Goal: Check status: Check status

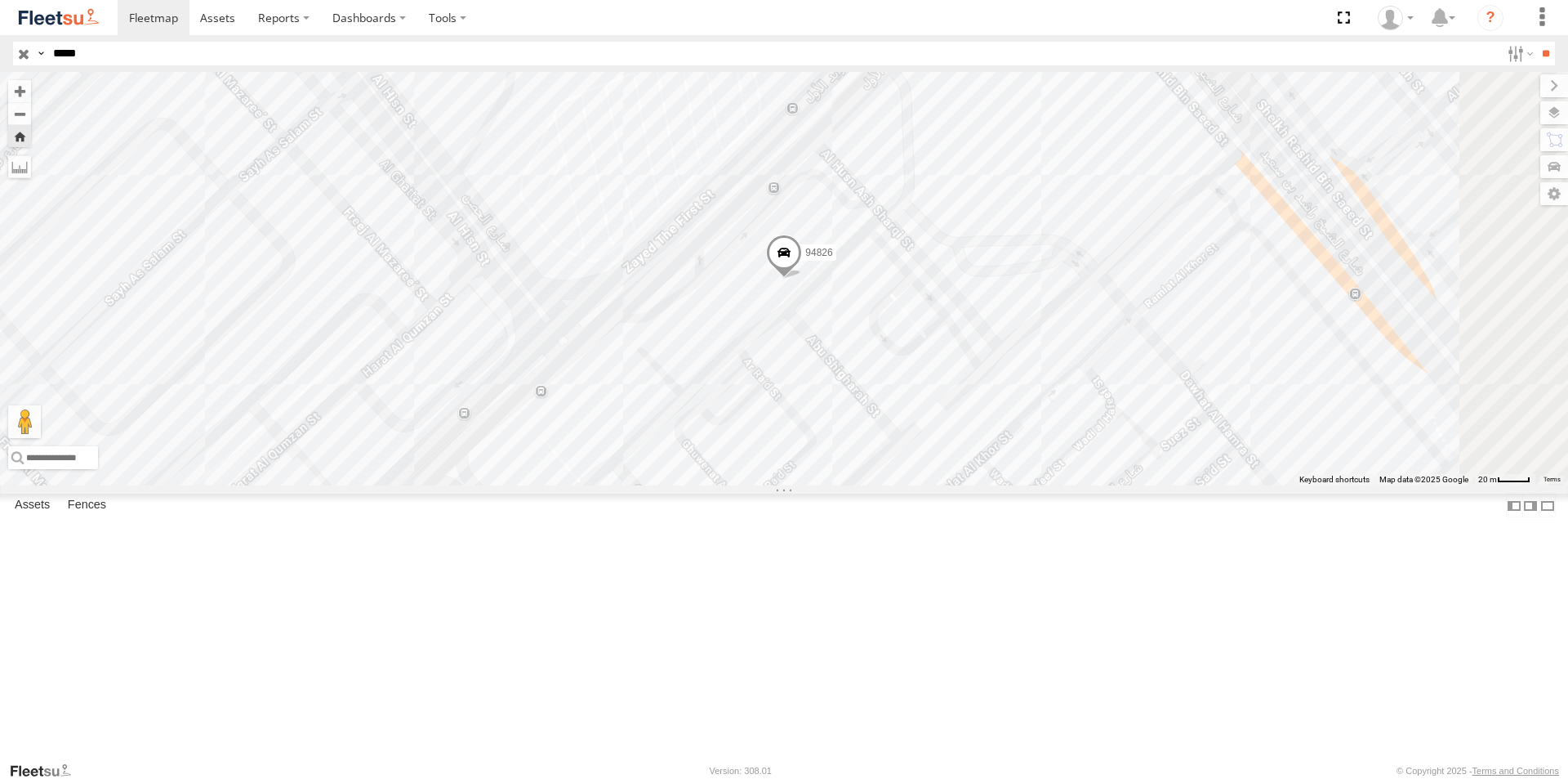
click at [802, 278] on span at bounding box center [784, 256] width 36 height 44
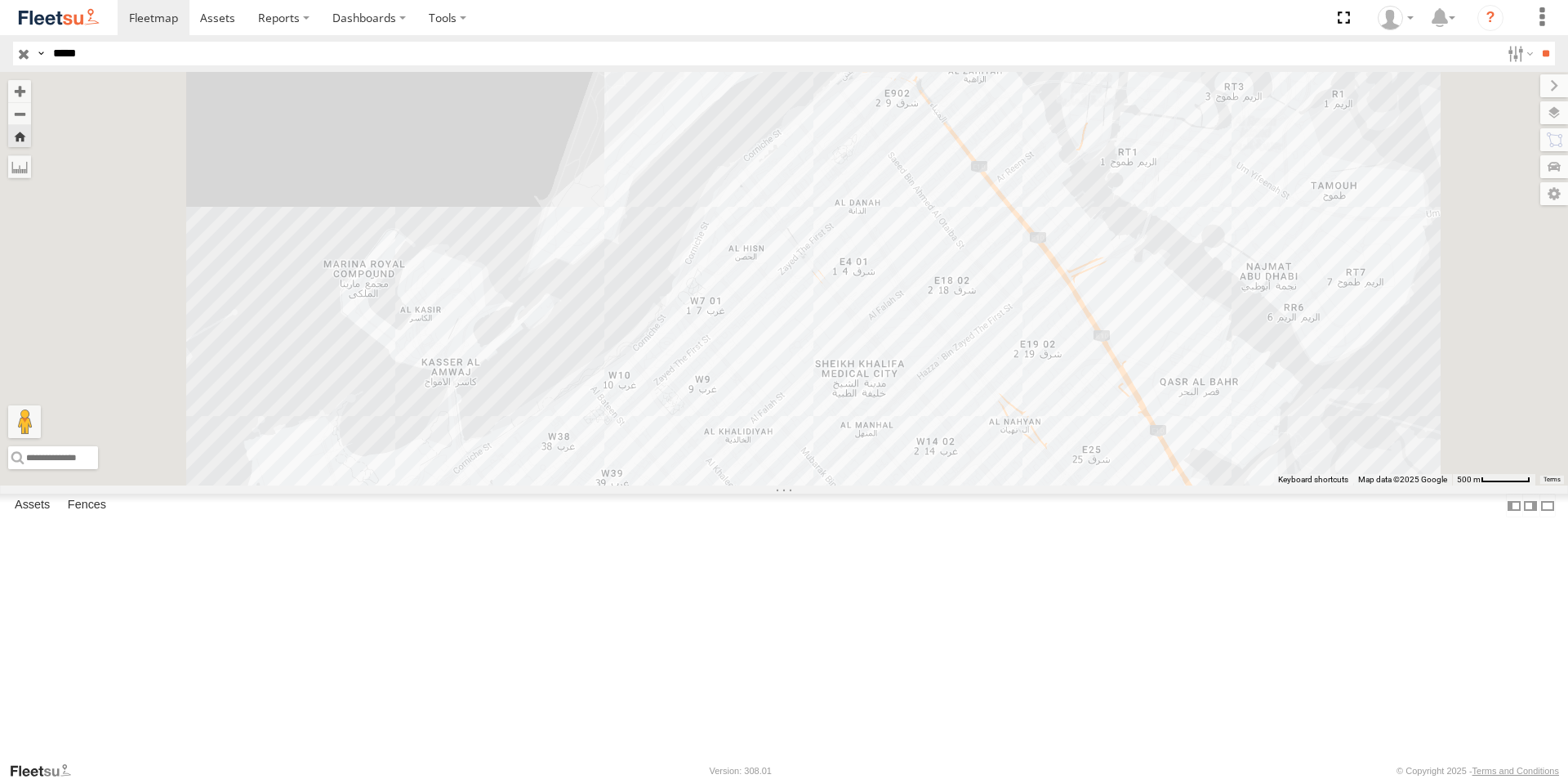
click at [0, 0] on div "94826" at bounding box center [0, 0] width 0 height 0
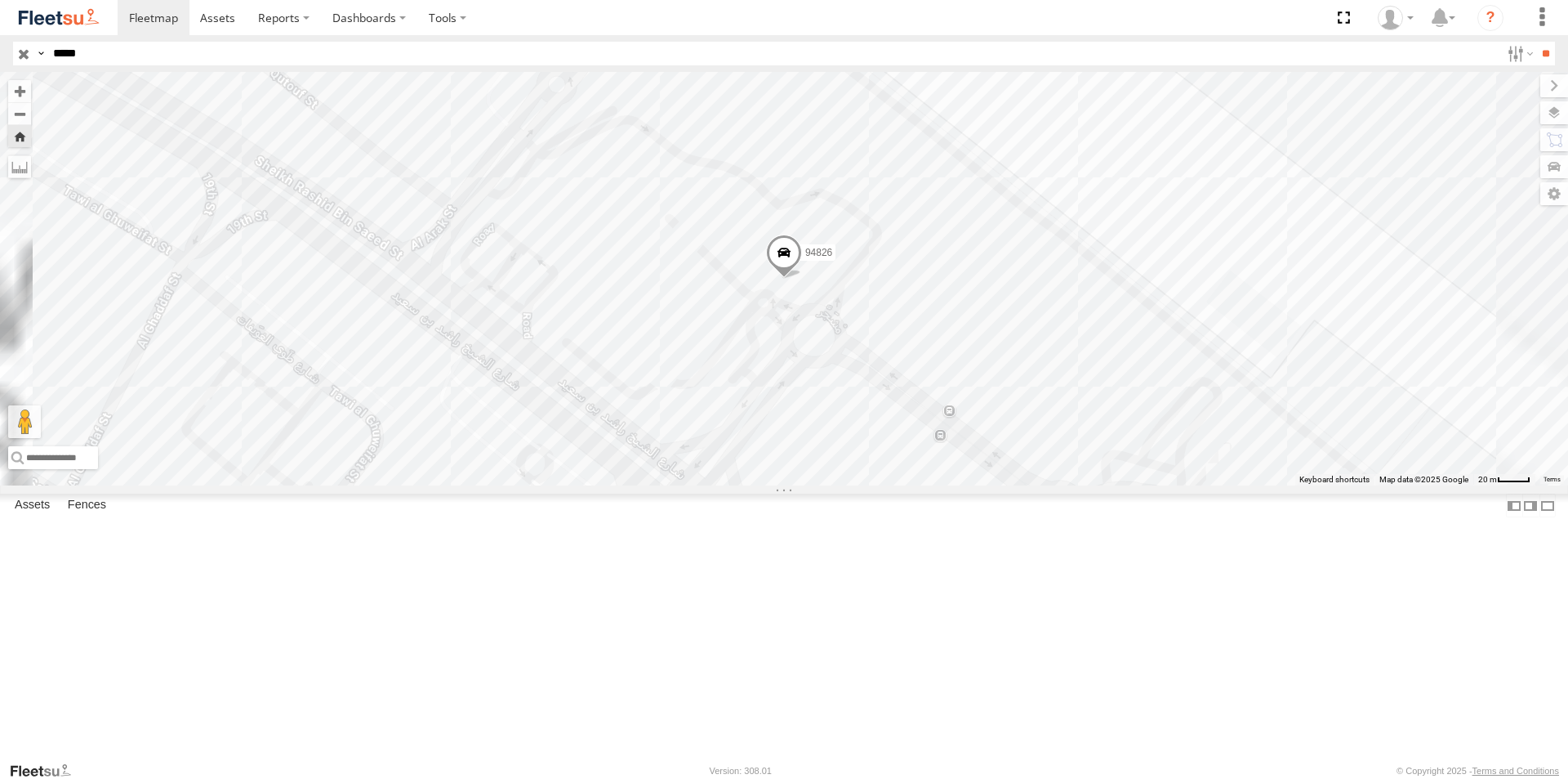
click at [802, 278] on span at bounding box center [784, 256] width 36 height 44
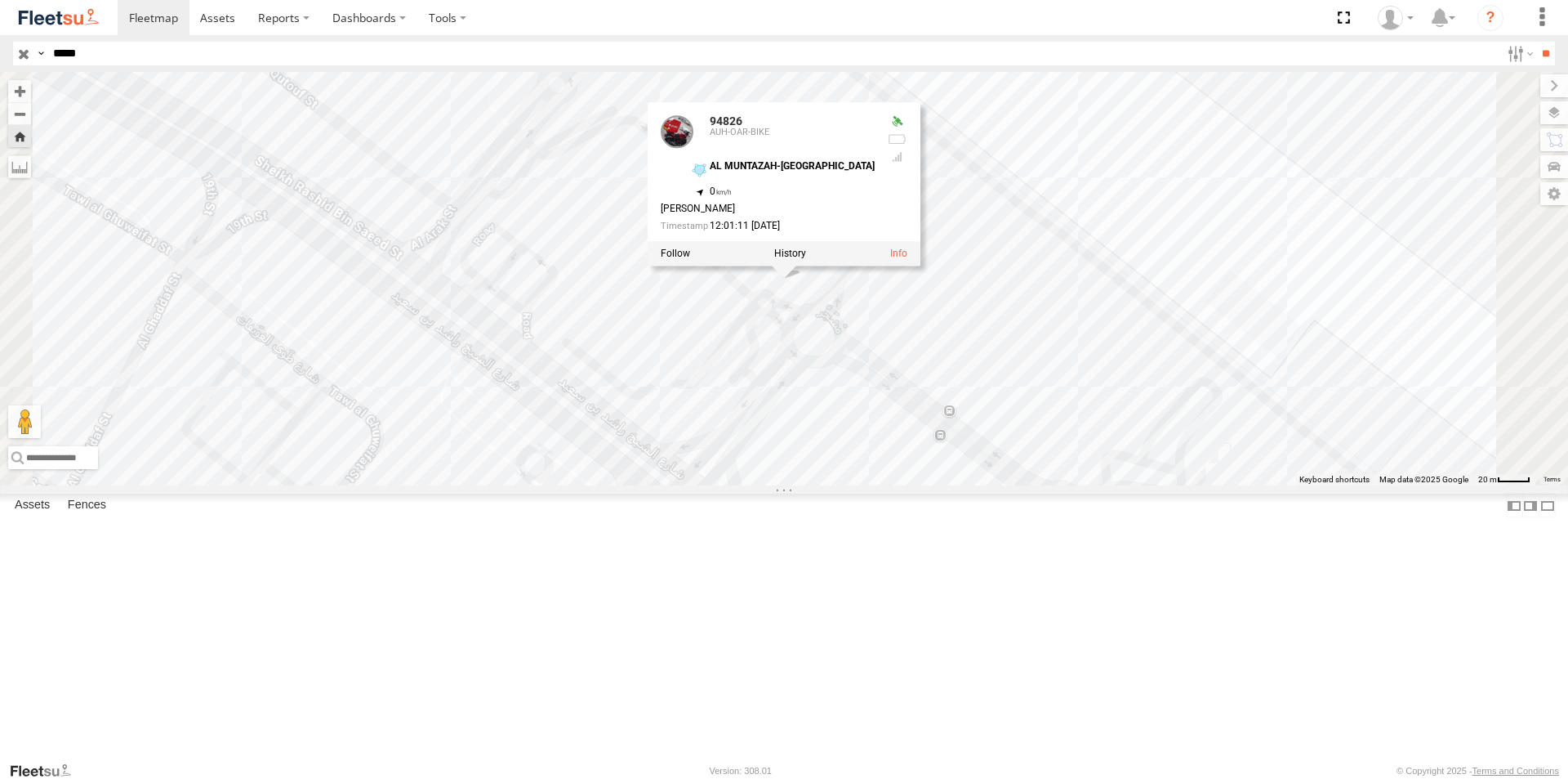
click at [1236, 471] on div "94826 94826 AUH-OAR-BIKE AL MUNTAZAH-[GEOGRAPHIC_DATA] 24.42279 , 54.45867 0 [P…" at bounding box center [784, 278] width 1568 height 414
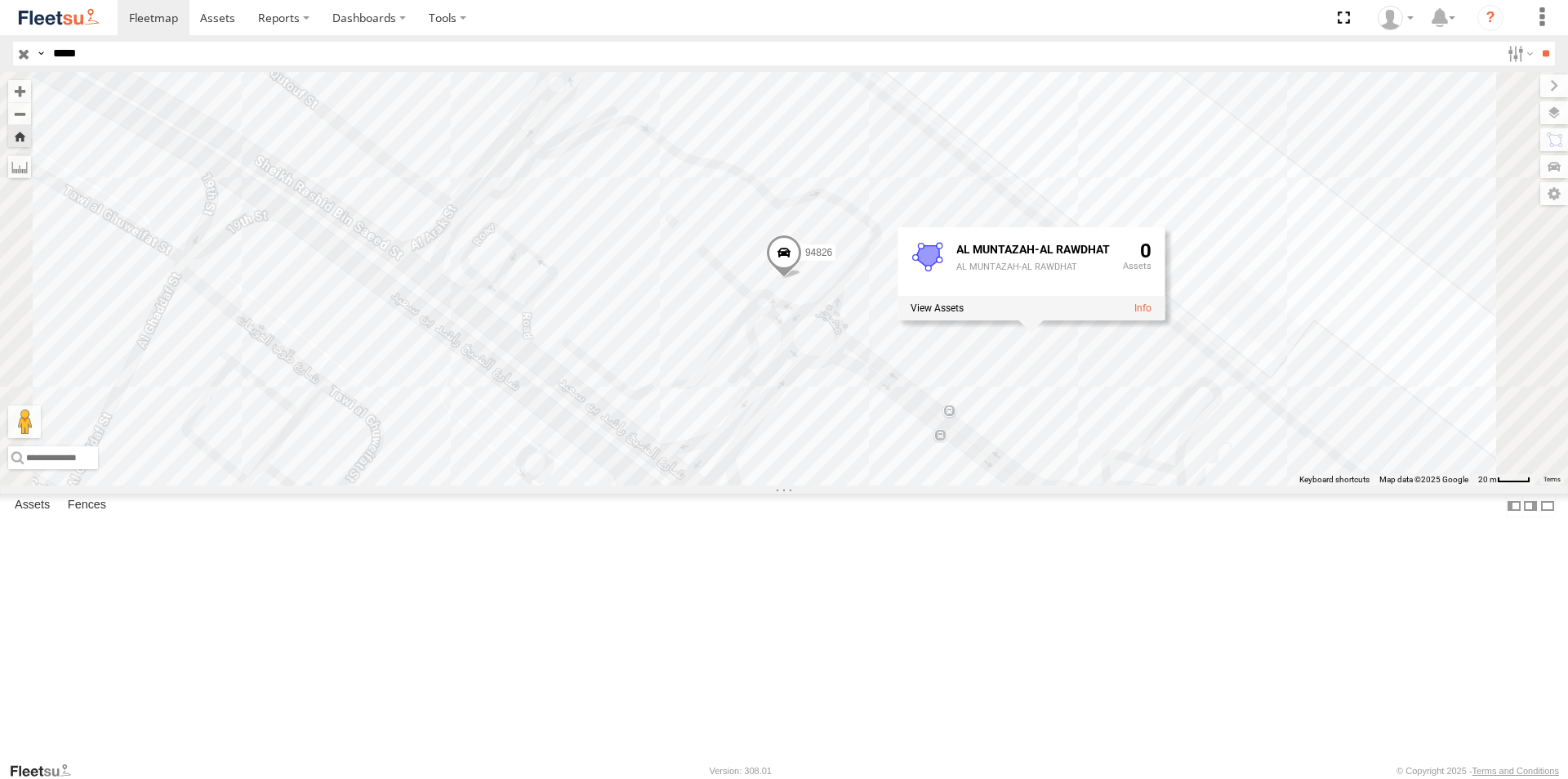
click at [0, 0] on div "94826" at bounding box center [0, 0] width 0 height 0
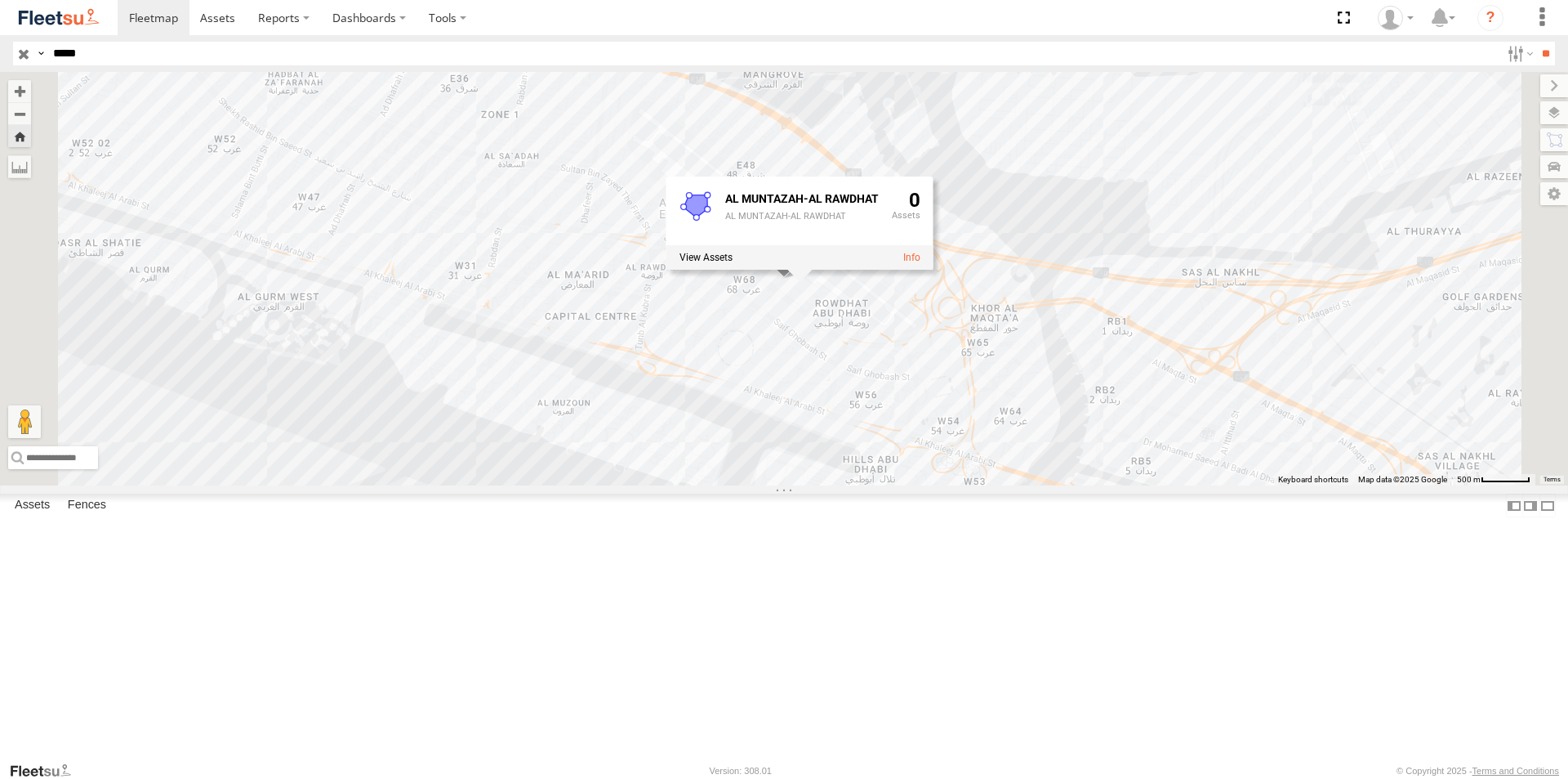
click at [0, 0] on div "94826" at bounding box center [0, 0] width 0 height 0
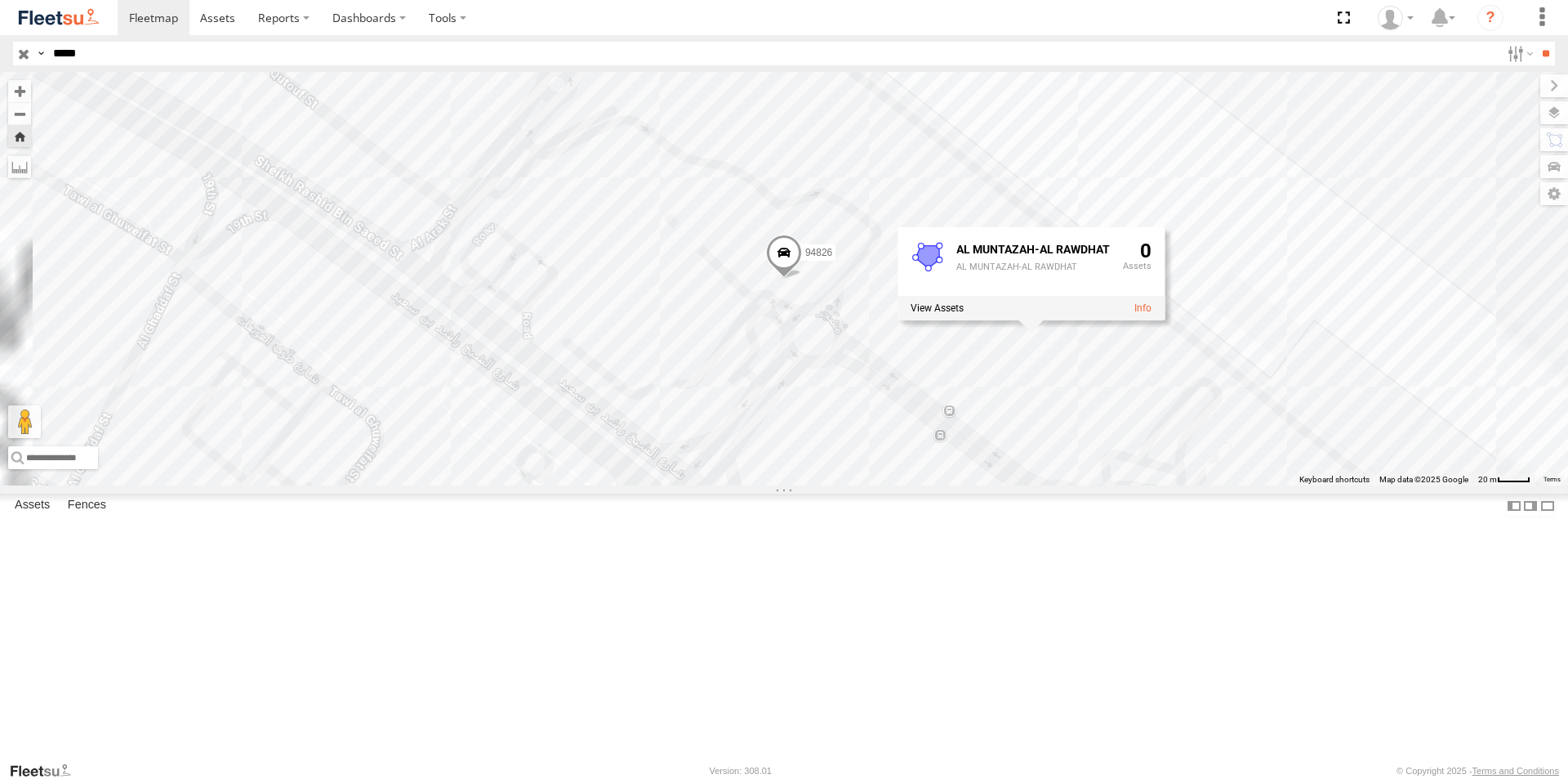
click at [0, 0] on div "AUH-OAR-BIKE" at bounding box center [0, 0] width 0 height 0
click at [802, 278] on span at bounding box center [784, 256] width 36 height 44
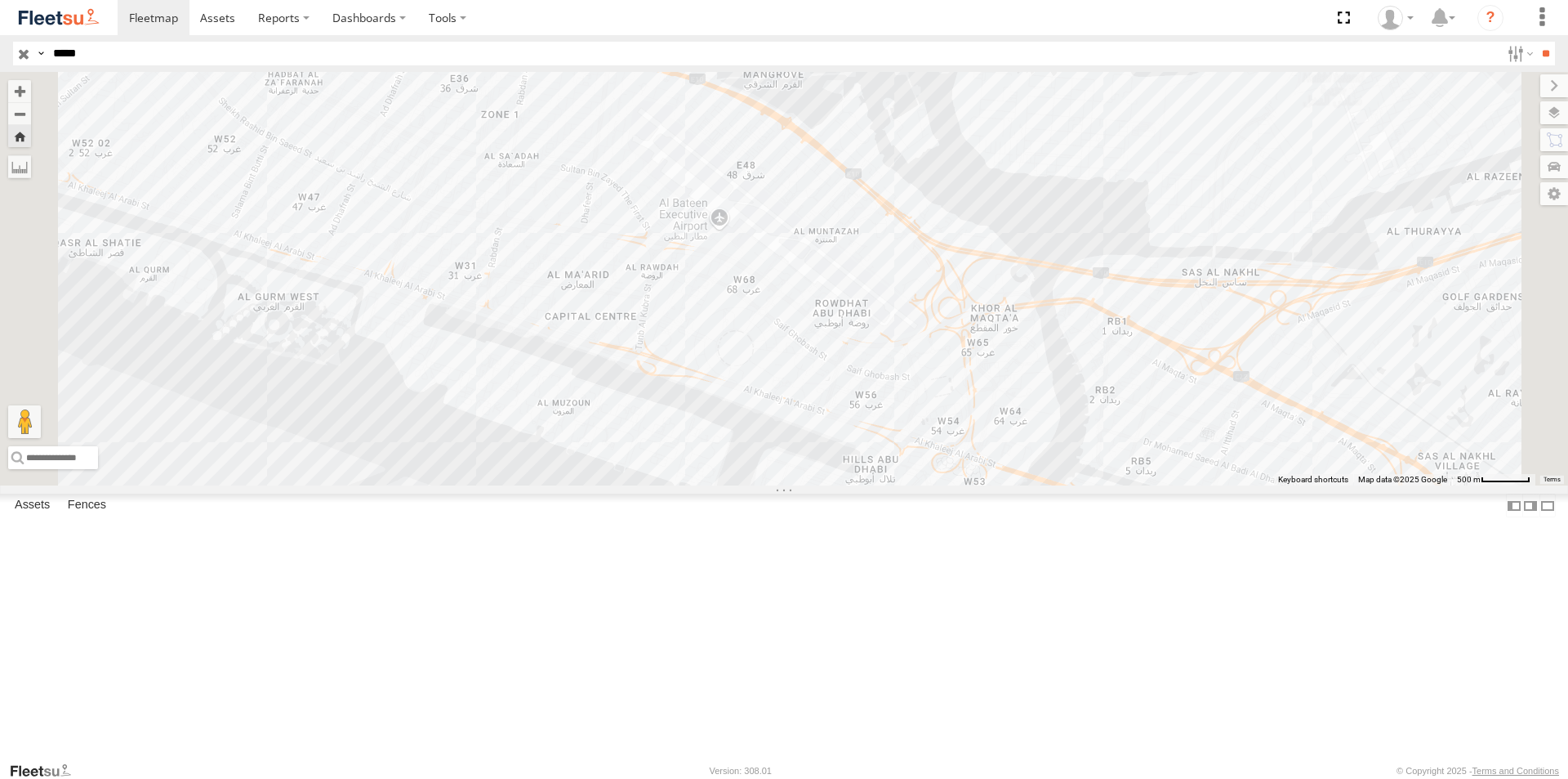
click at [0, 0] on div "94826" at bounding box center [0, 0] width 0 height 0
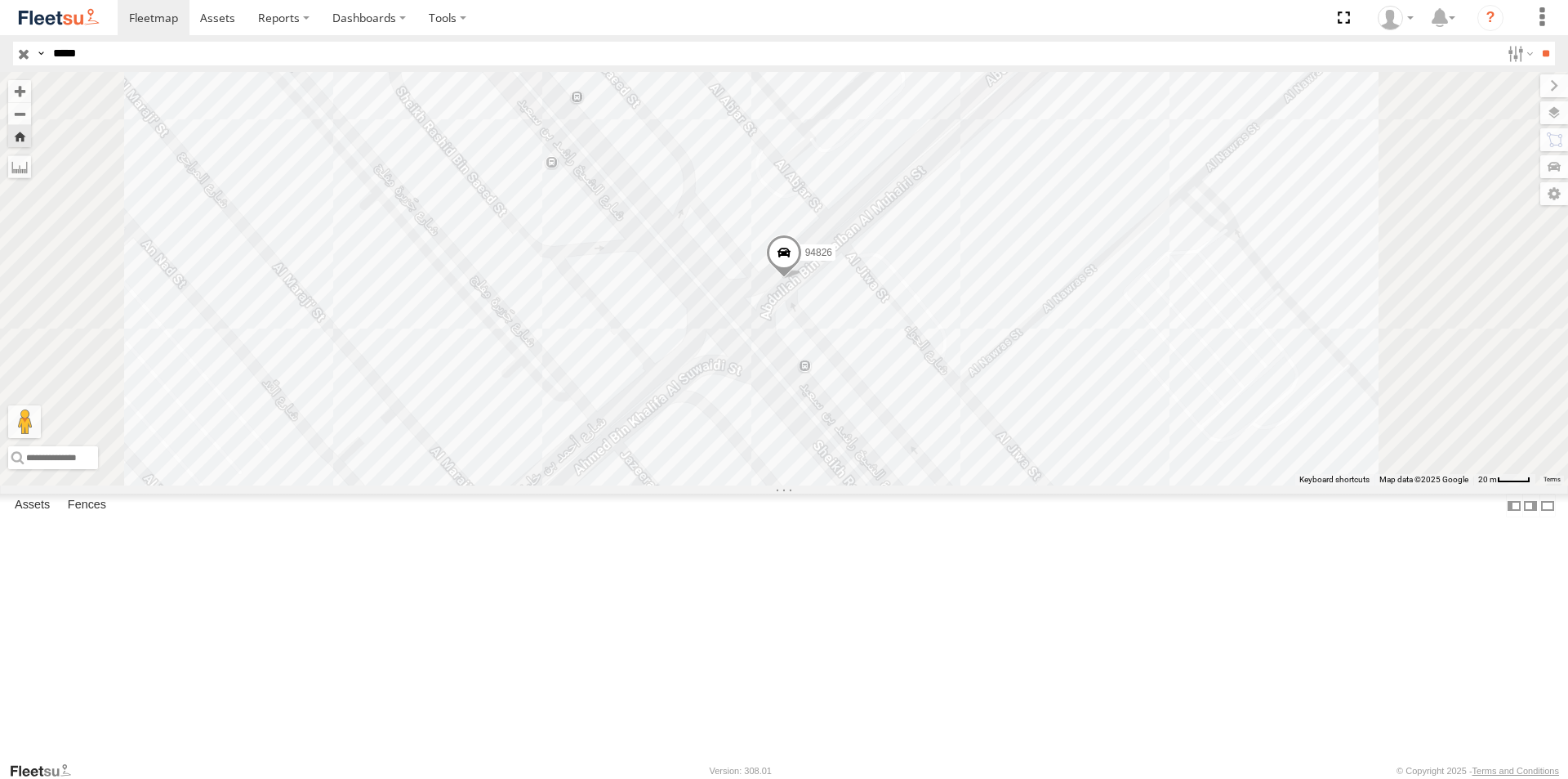
click at [802, 278] on span at bounding box center [784, 256] width 36 height 44
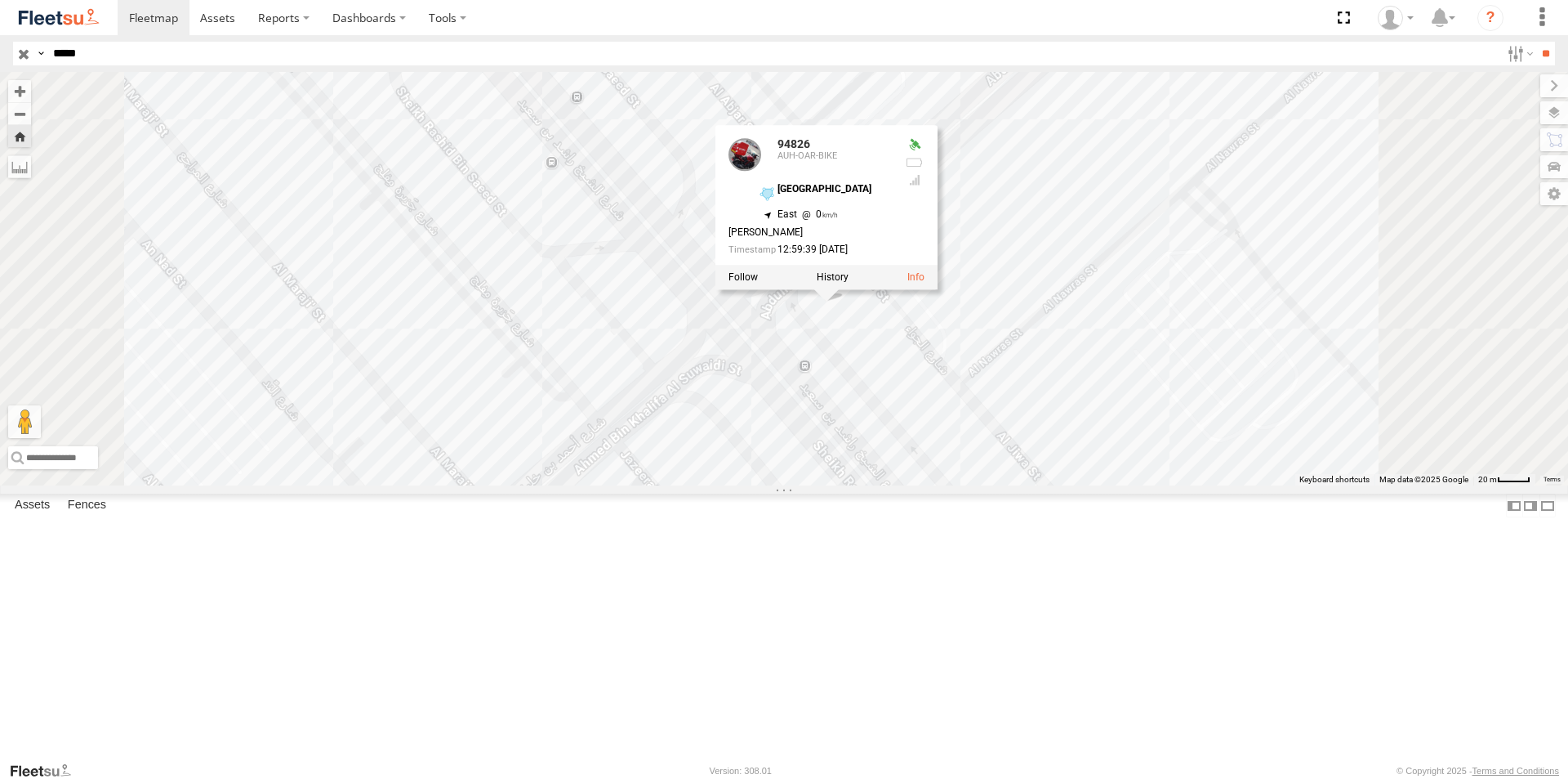
drag, startPoint x: 111, startPoint y: 114, endPoint x: 145, endPoint y: 131, distance: 38.0
click at [0, 0] on div "AUH-OAR-BIKE" at bounding box center [0, 0] width 0 height 0
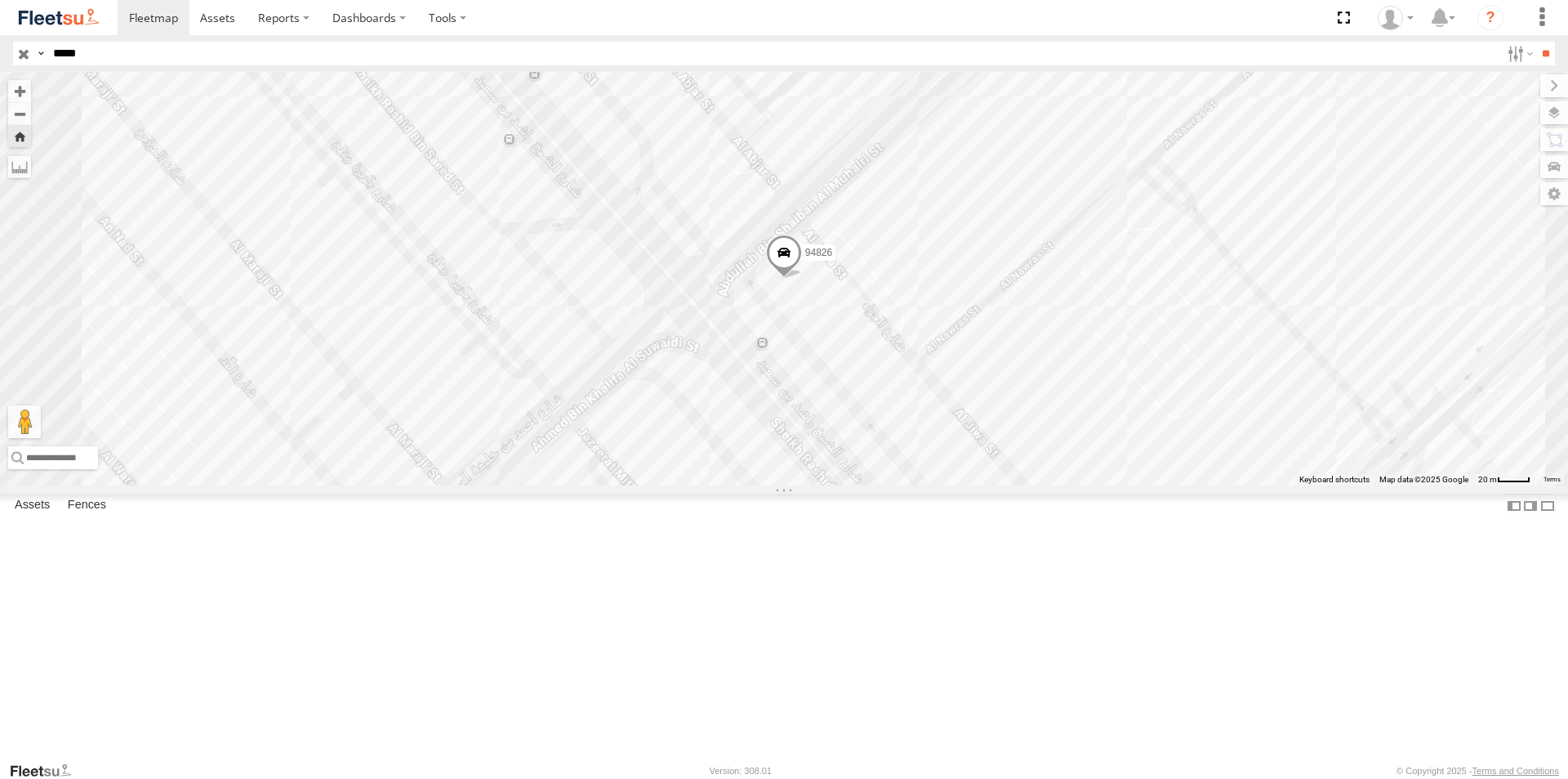
click at [0, 0] on div "AUH-OAR-BIKE" at bounding box center [0, 0] width 0 height 0
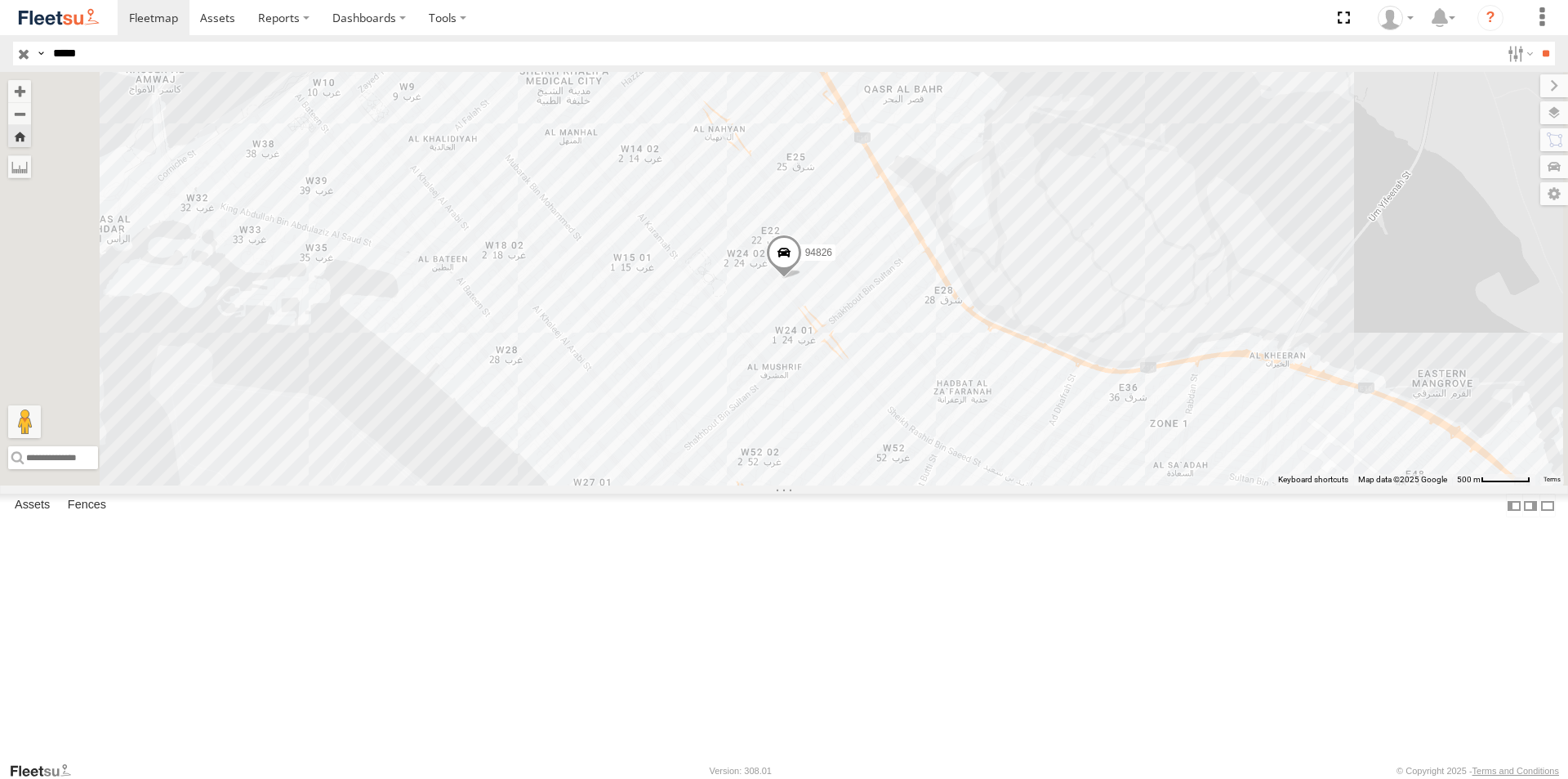
click at [1260, 28] on section at bounding box center [840, 17] width 1446 height 35
click at [0, 0] on div "94826" at bounding box center [0, 0] width 0 height 0
click at [1282, 485] on div "94826" at bounding box center [784, 278] width 1568 height 414
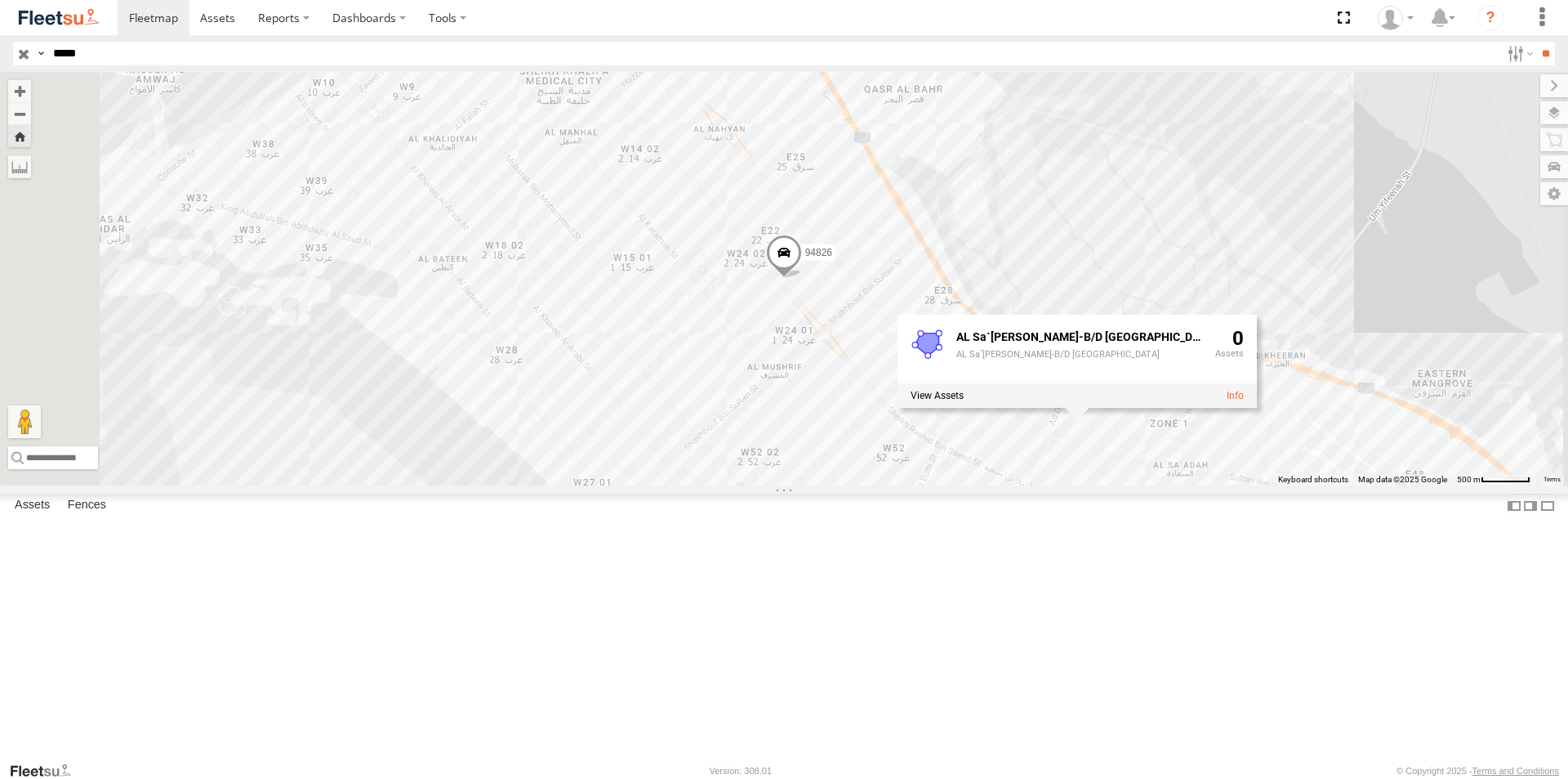
click at [0, 0] on div "AUH-OAR-BIKE" at bounding box center [0, 0] width 0 height 0
